Goal: Information Seeking & Learning: Learn about a topic

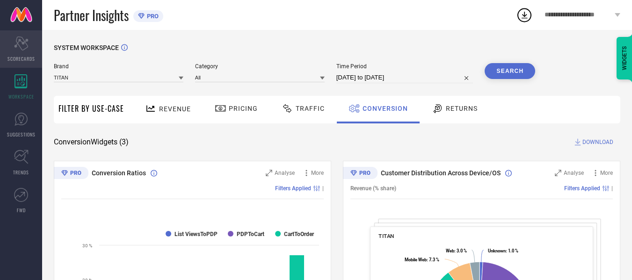
click at [15, 49] on icon "Scorecard" at bounding box center [21, 44] width 15 height 14
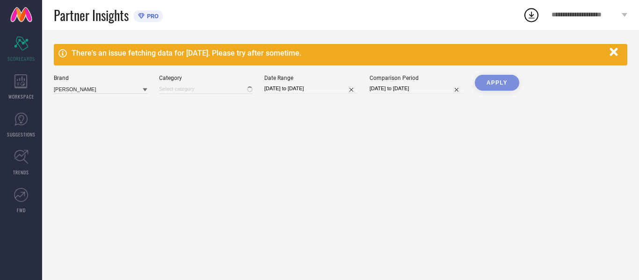
type input "All"
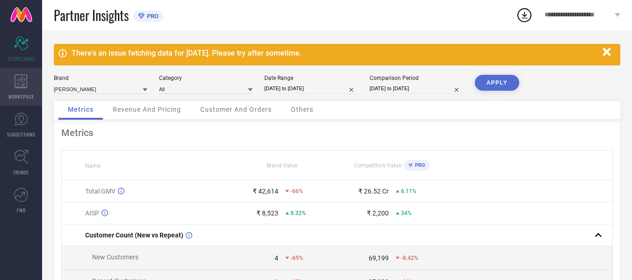
click at [17, 82] on icon at bounding box center [21, 81] width 13 height 14
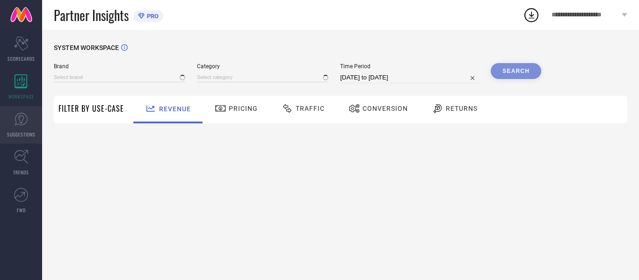
type input "[PERSON_NAME]"
type input "All"
click at [23, 136] on span "SUGGESTIONS" at bounding box center [21, 134] width 29 height 7
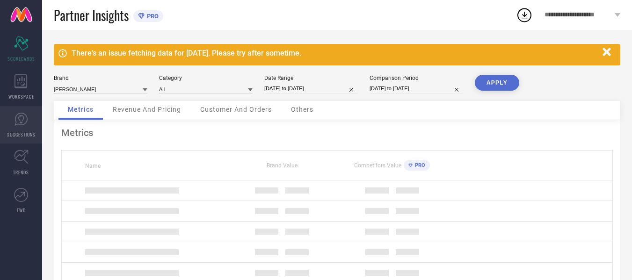
click at [18, 125] on icon at bounding box center [21, 119] width 14 height 14
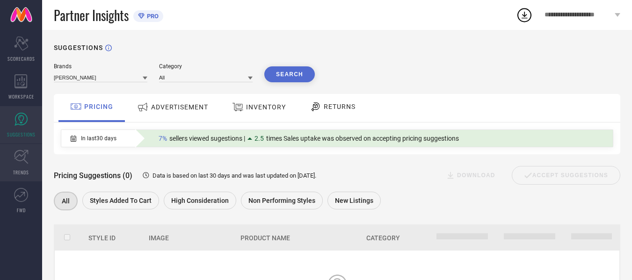
click at [18, 162] on icon at bounding box center [21, 157] width 15 height 15
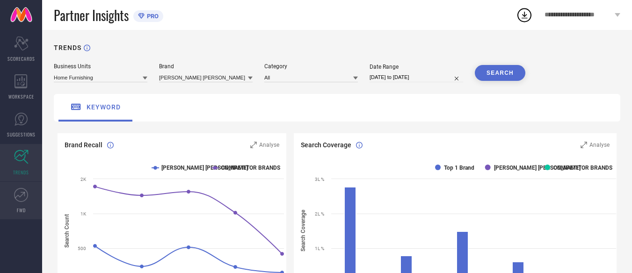
click at [22, 196] on icon at bounding box center [20, 195] width 10 height 7
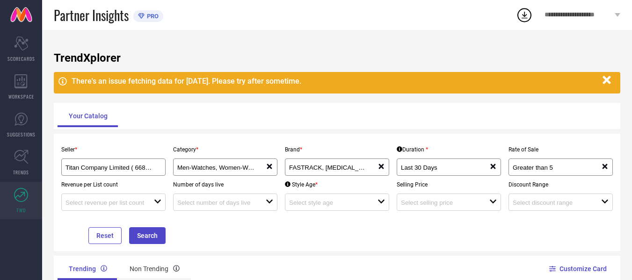
drag, startPoint x: 232, startPoint y: 2, endPoint x: 301, endPoint y: 34, distance: 76.4
